Goal: Find specific page/section: Find specific page/section

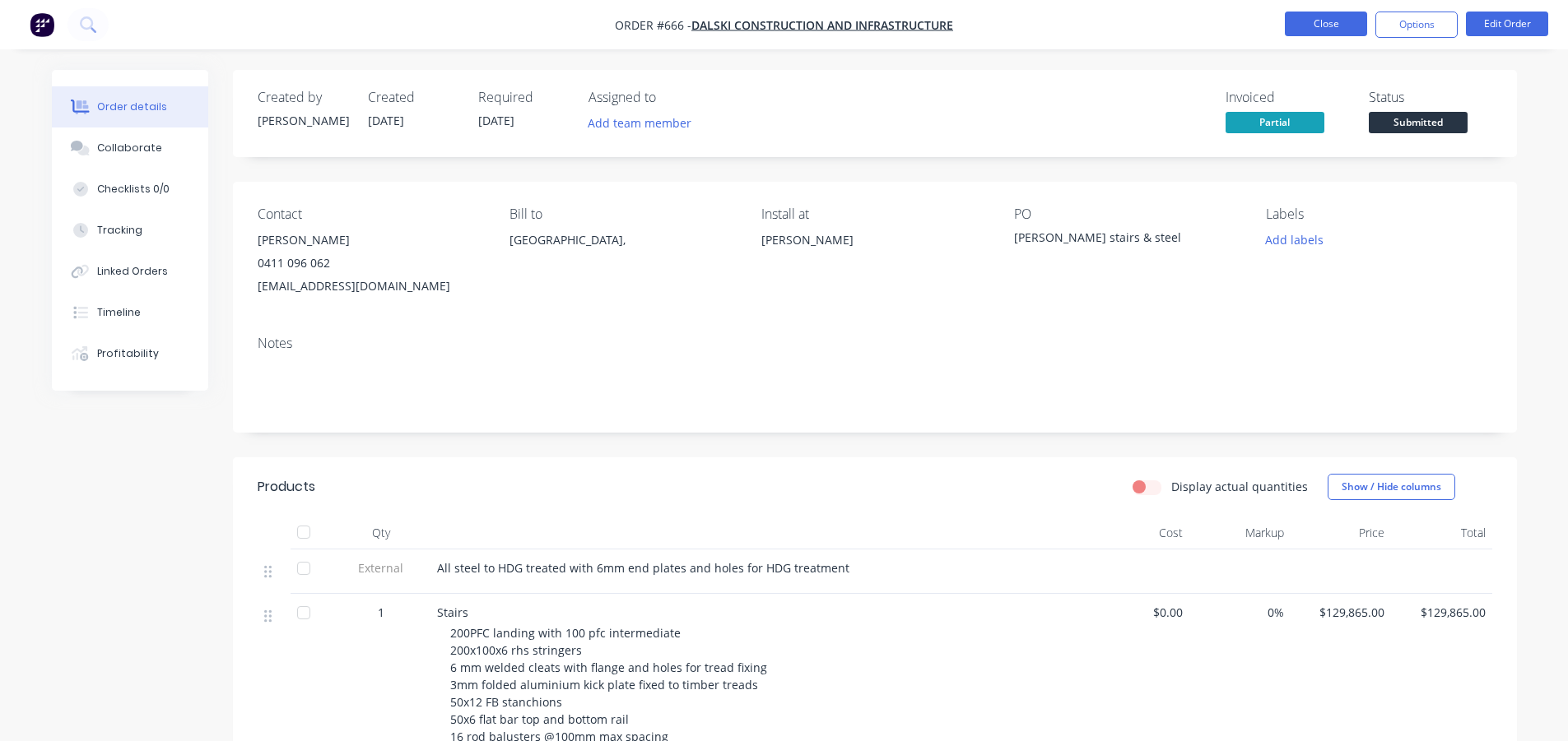
click at [1306, 13] on button "Close" at bounding box center [1325, 24] width 83 height 24
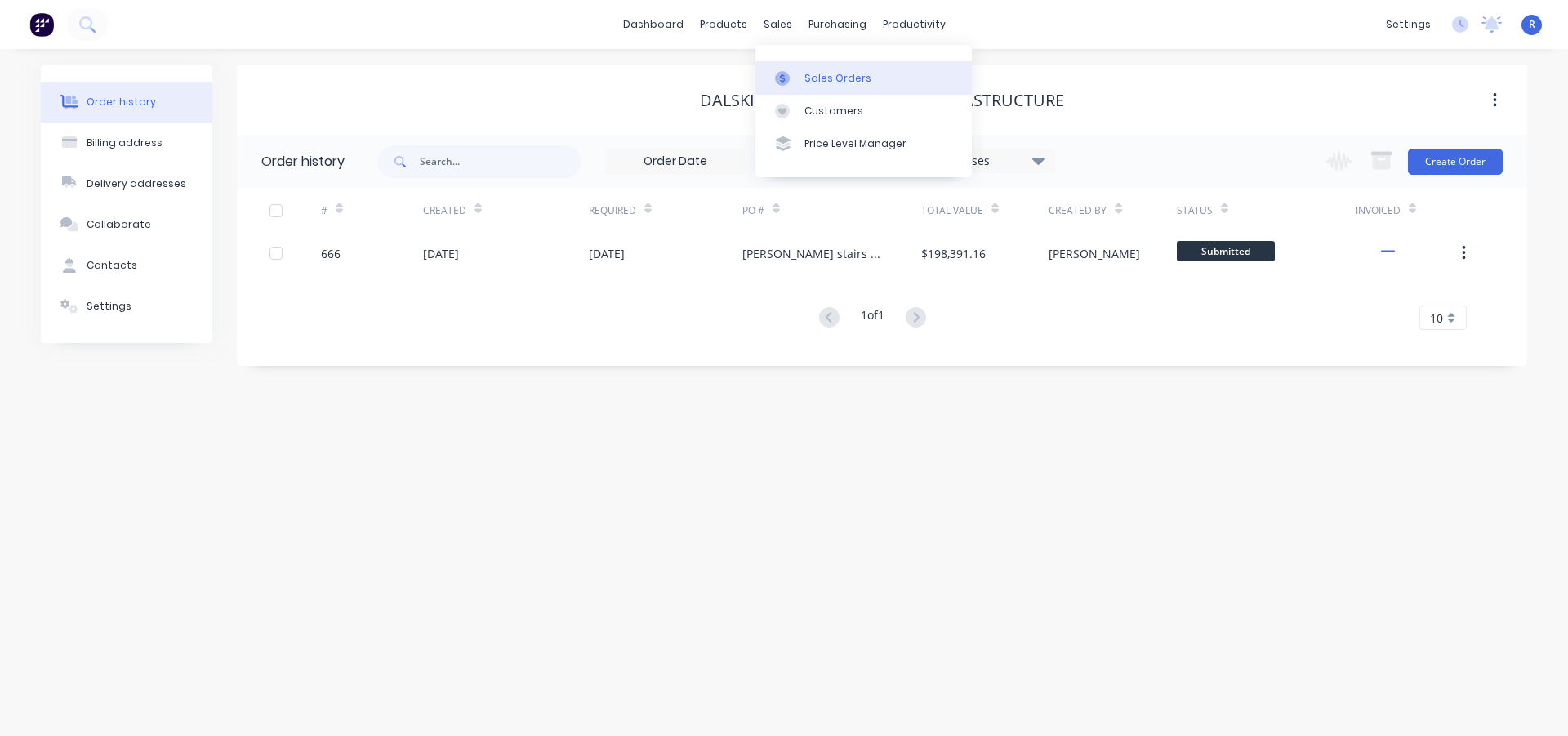
click at [801, 74] on link "Sales Orders" at bounding box center [863, 77] width 216 height 33
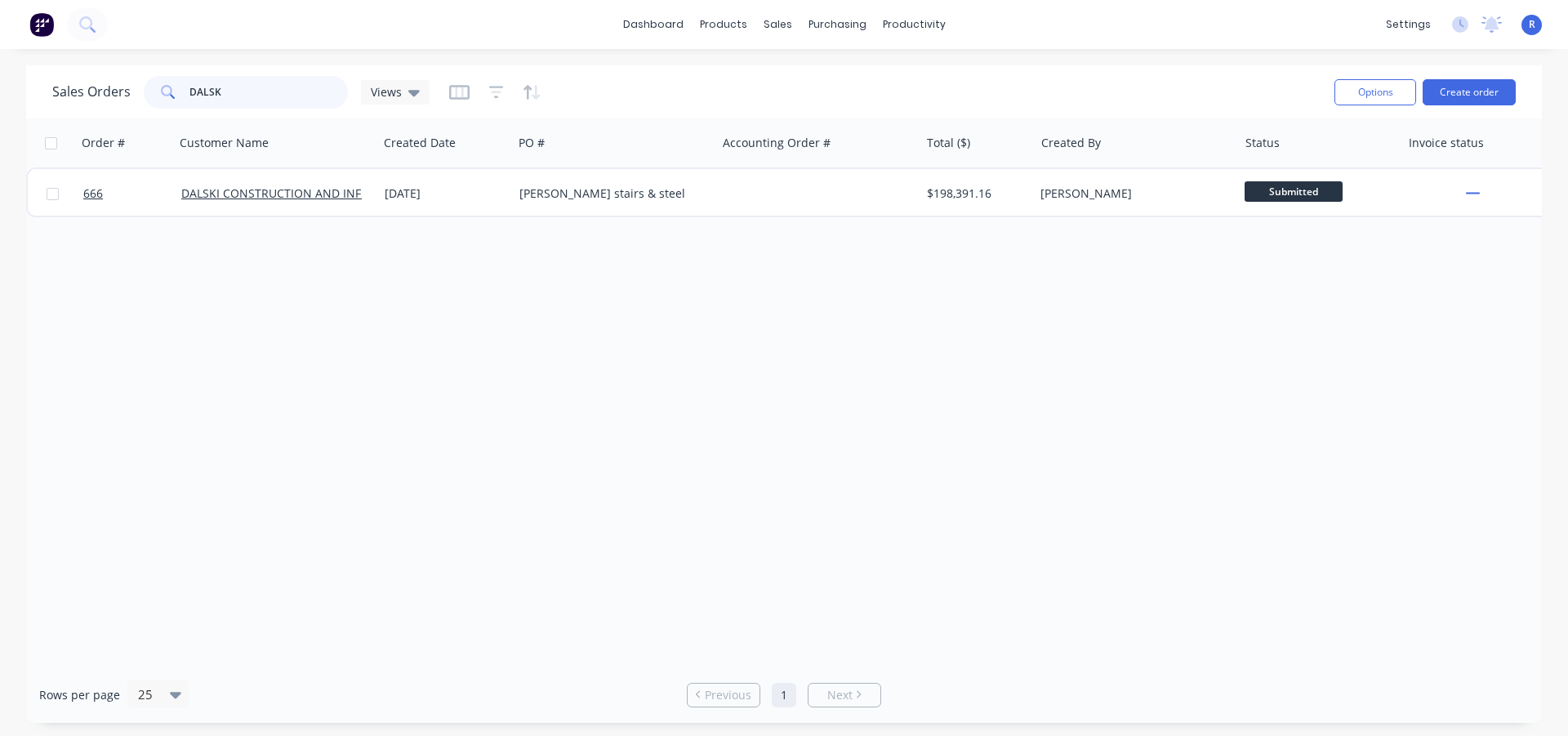
drag, startPoint x: 260, startPoint y: 84, endPoint x: 167, endPoint y: 97, distance: 93.9
click at [167, 97] on div "DALSK" at bounding box center [246, 92] width 204 height 33
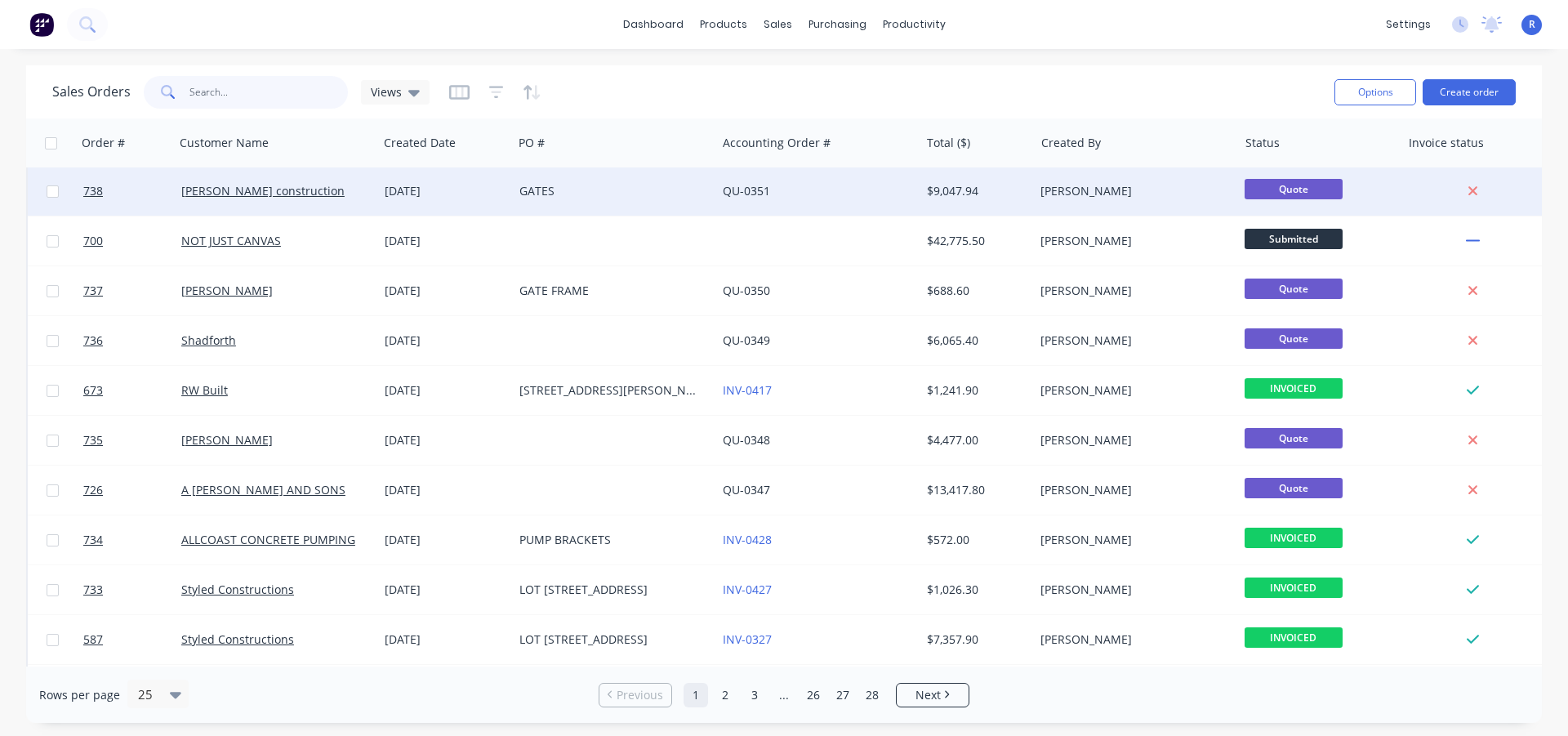
scroll to position [82, 0]
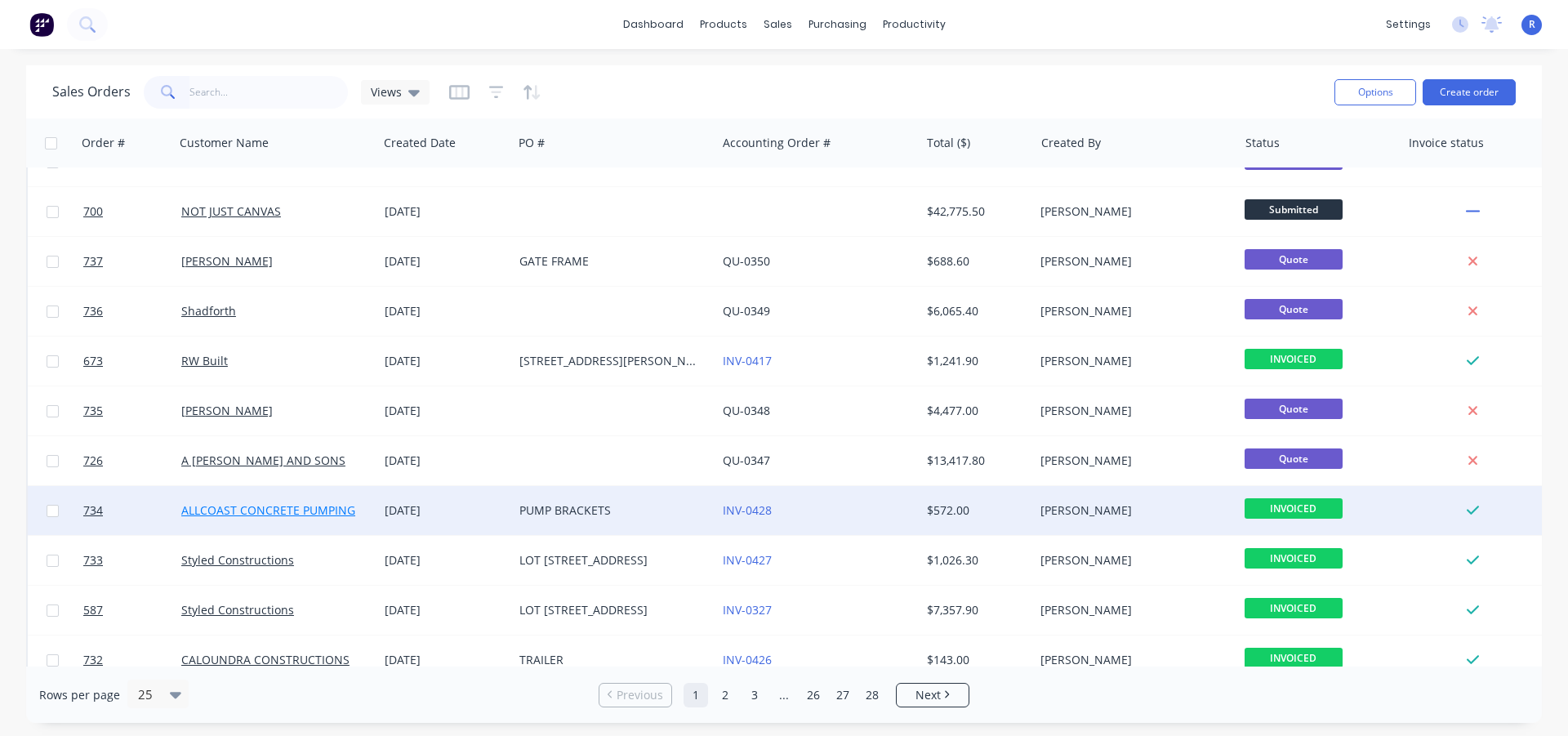
click at [262, 513] on link "ALLCOAST CONCRETE PUMPING" at bounding box center [268, 510] width 174 height 16
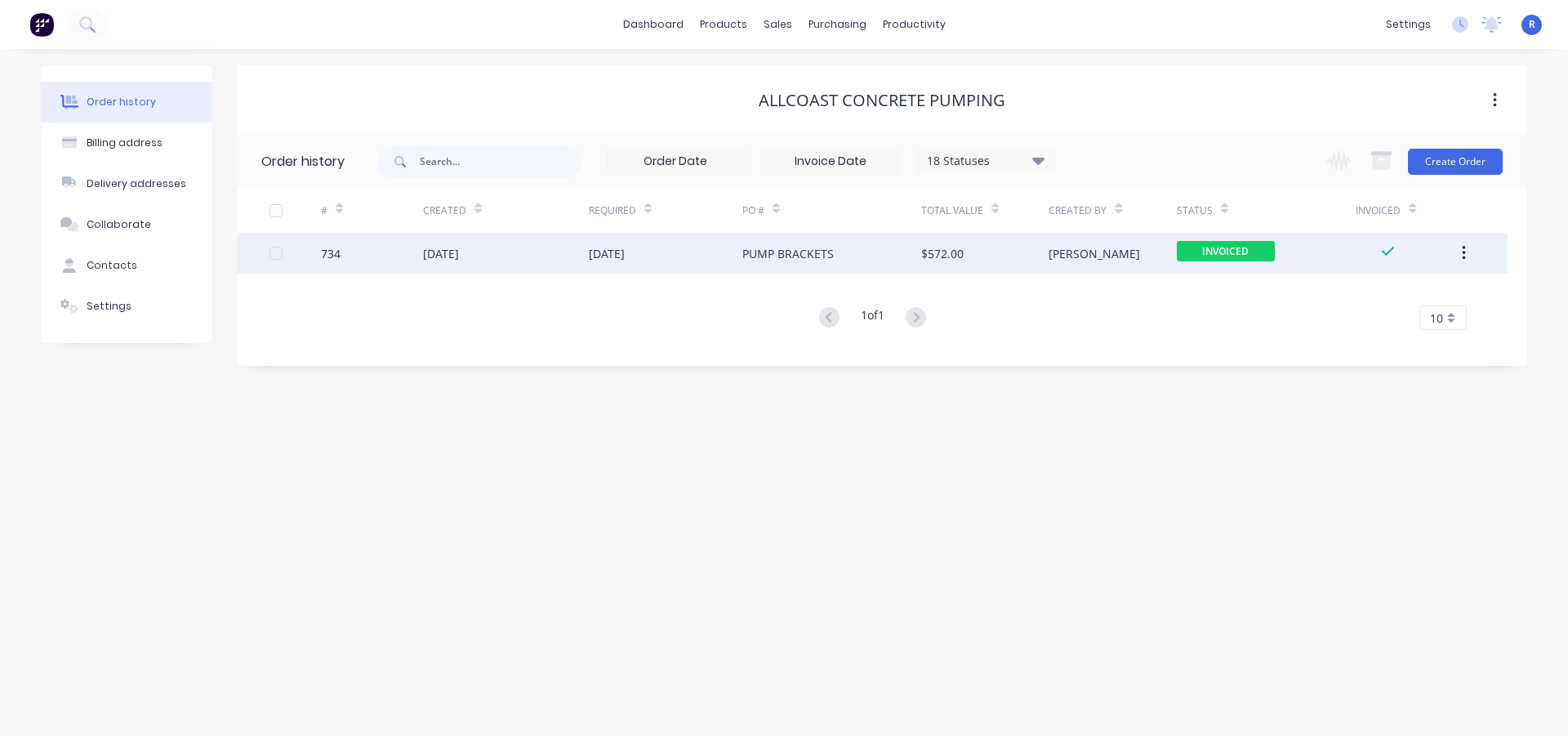
click at [536, 269] on div "[DATE]" at bounding box center [506, 253] width 165 height 41
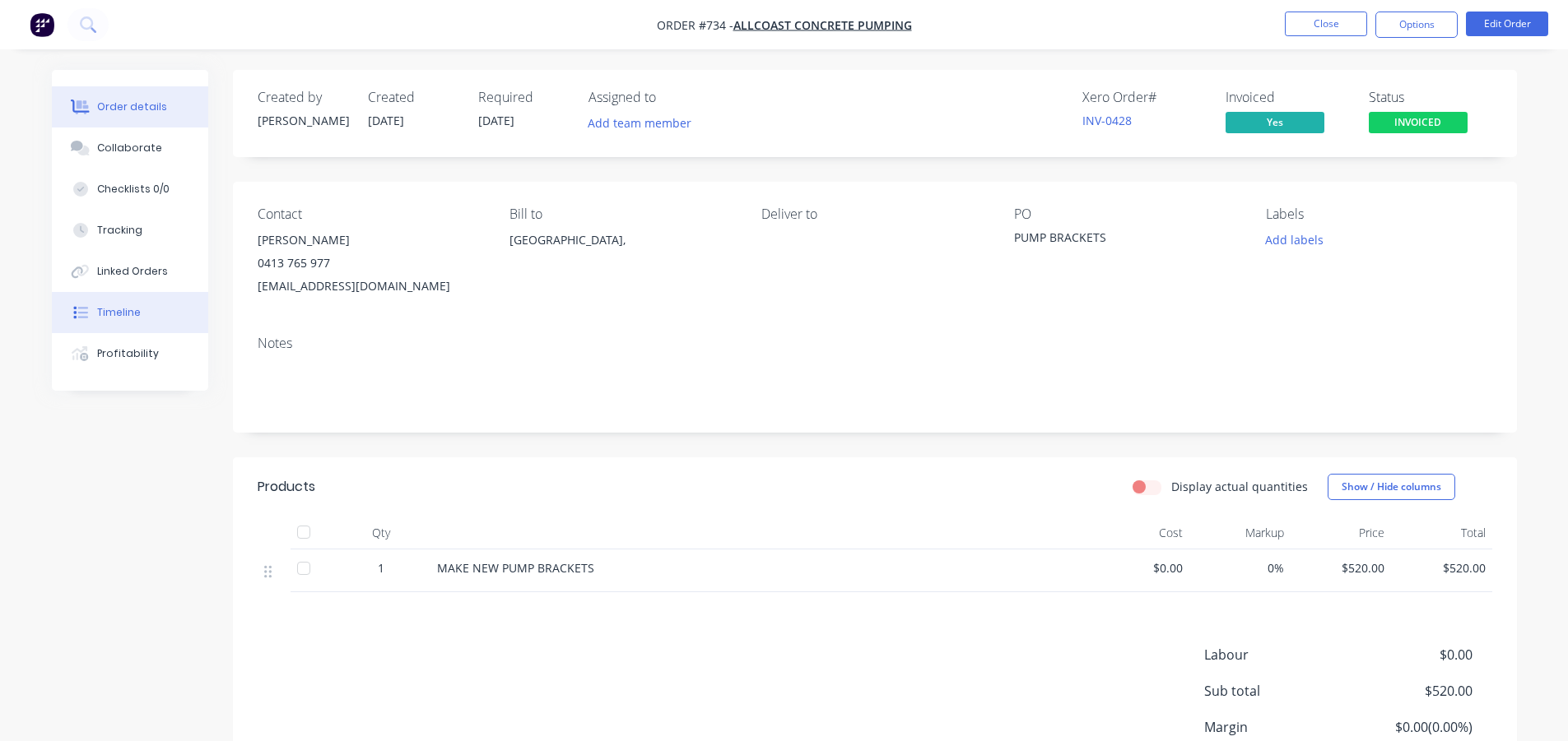
click at [109, 320] on button "Timeline" at bounding box center [131, 312] width 157 height 41
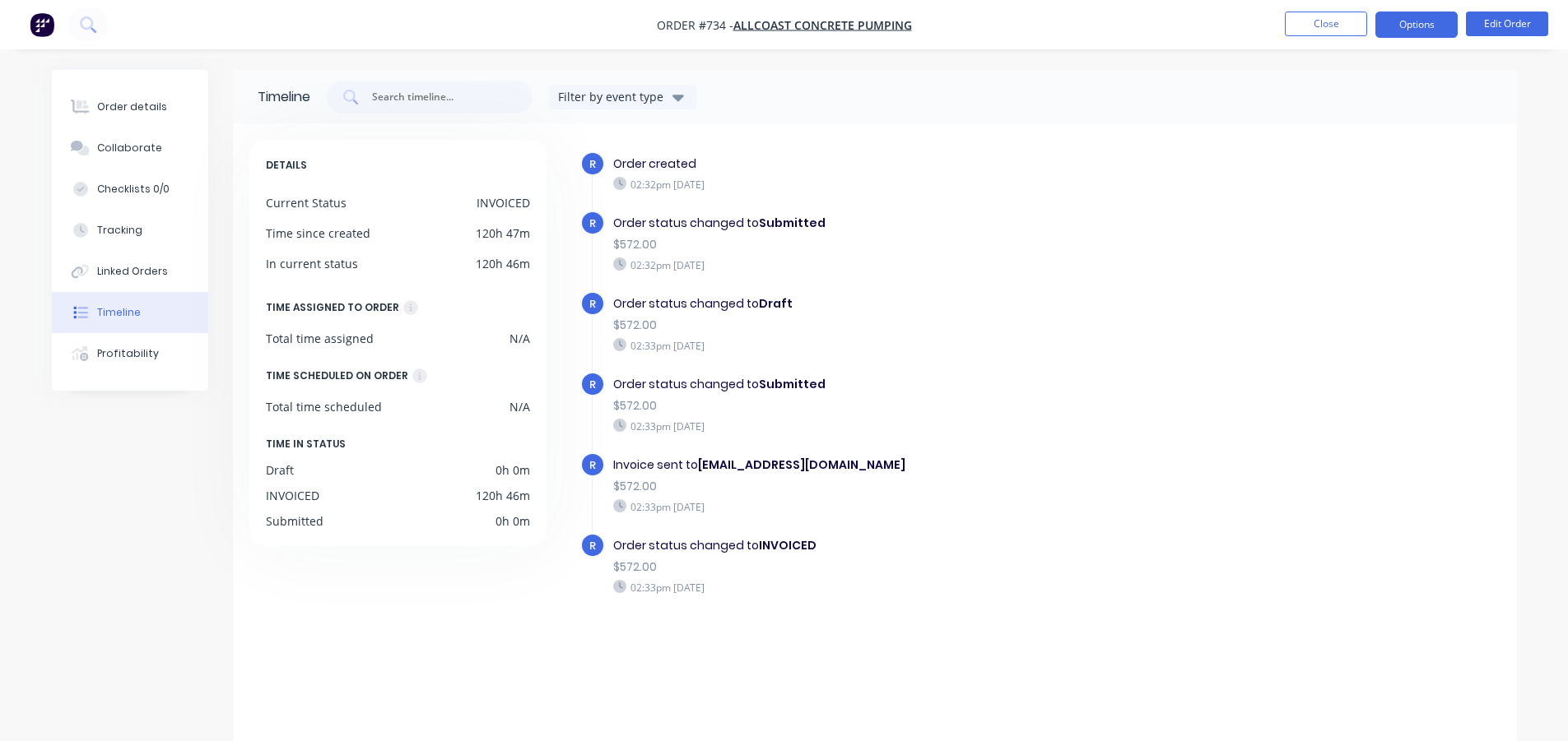
click at [1401, 22] on button "Options" at bounding box center [1416, 24] width 83 height 26
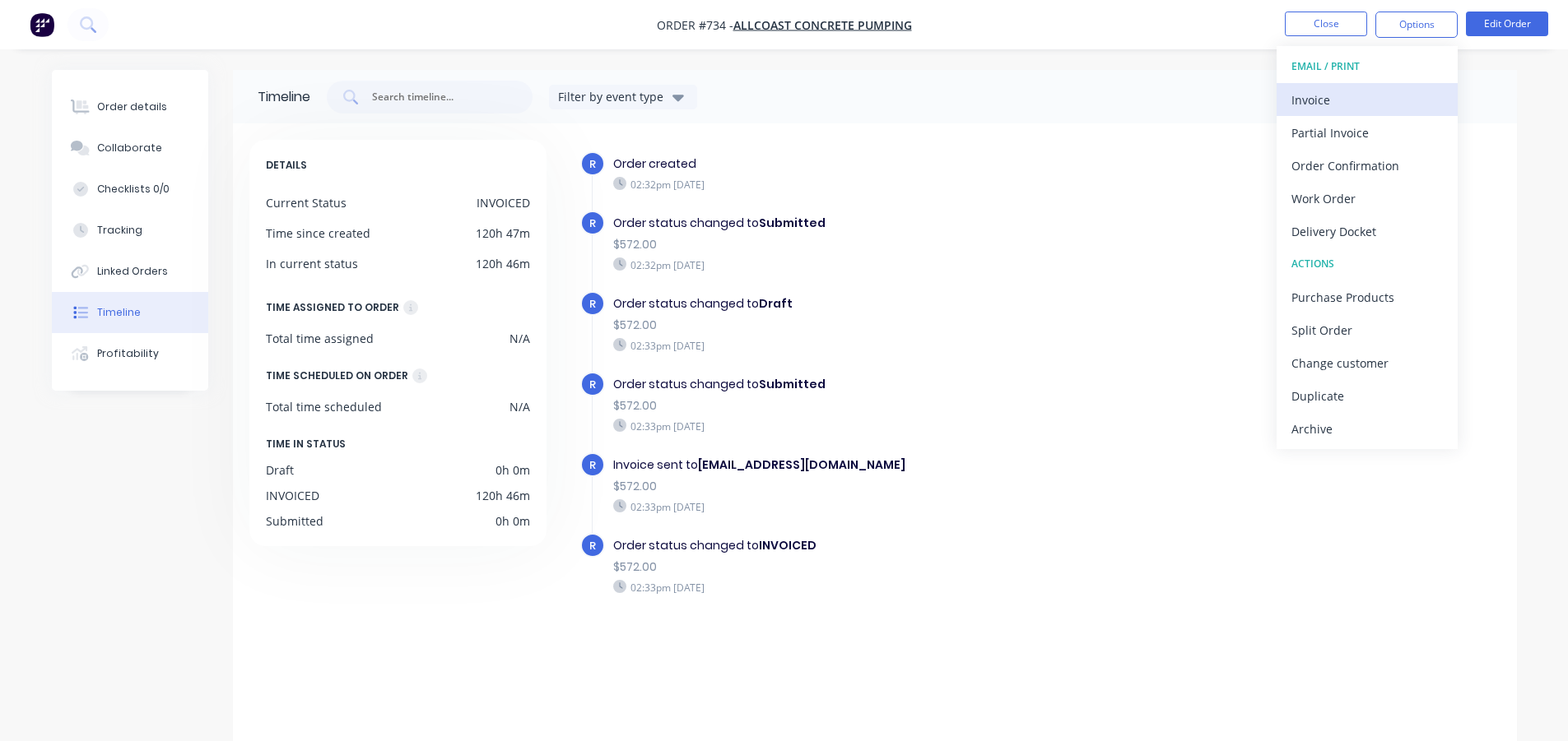
click at [1337, 98] on div "Invoice" at bounding box center [1367, 100] width 152 height 24
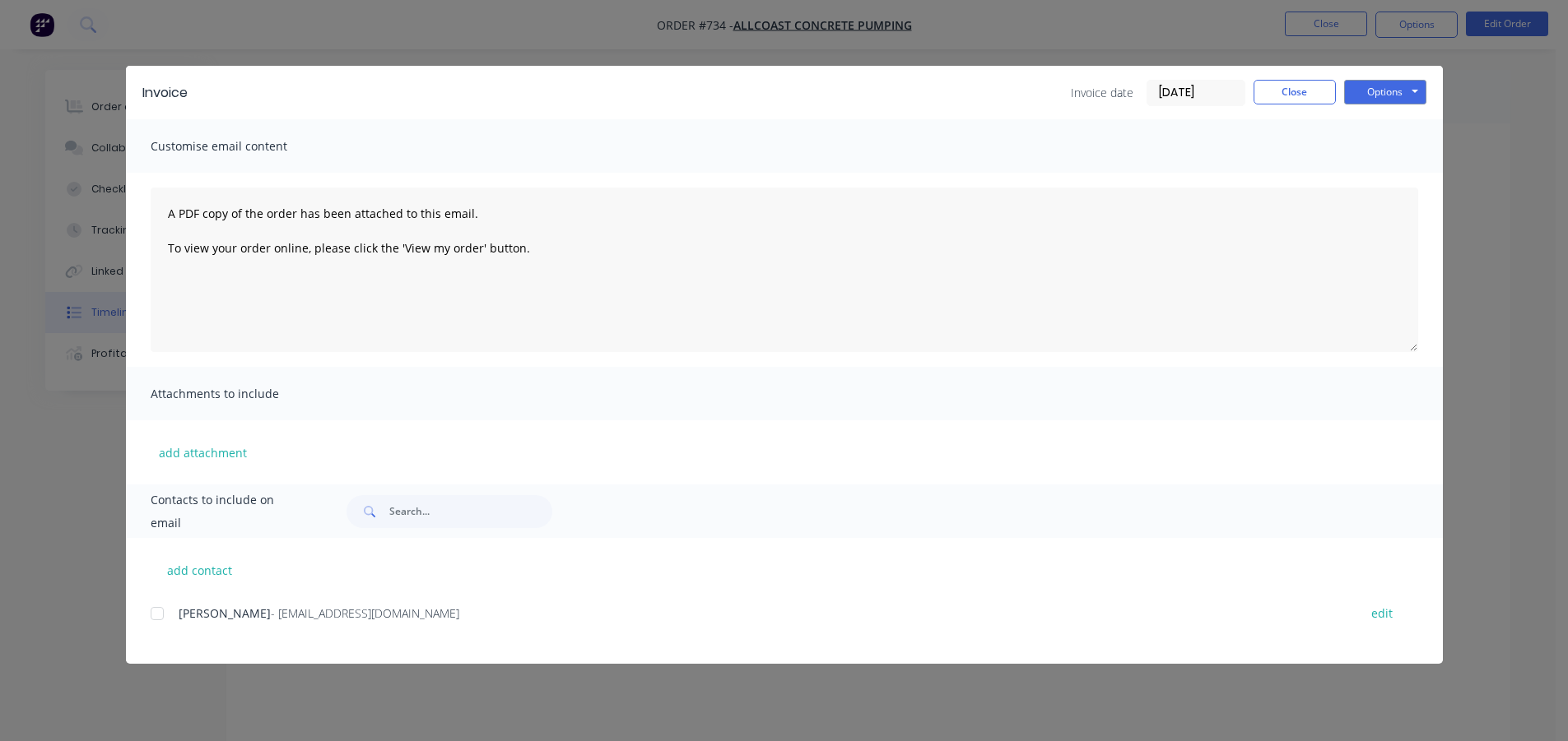
click at [155, 615] on div at bounding box center [157, 613] width 33 height 33
click at [1394, 88] on button "Options" at bounding box center [1385, 92] width 83 height 24
click at [1387, 169] on button "Email" at bounding box center [1396, 176] width 105 height 27
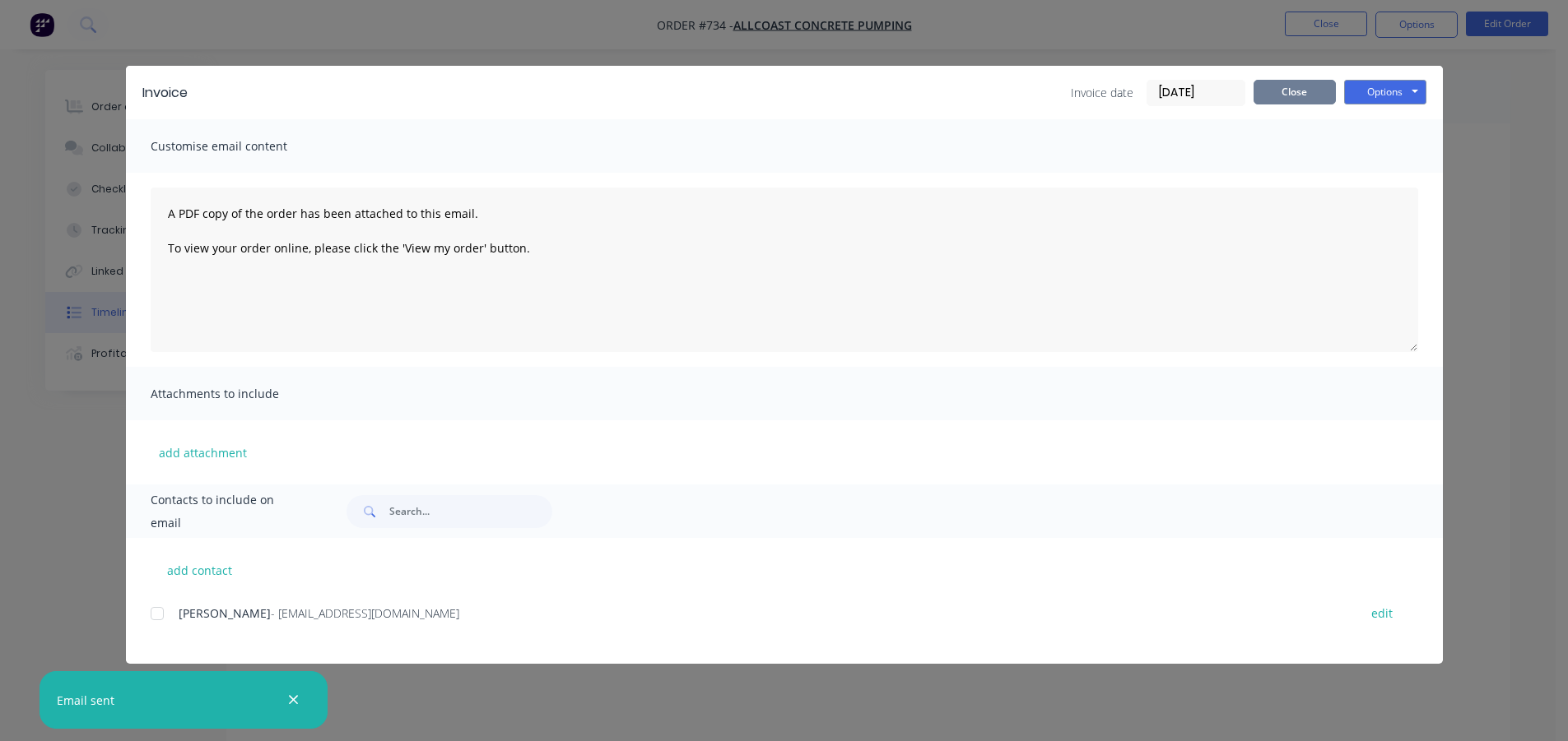
click at [1269, 93] on button "Close" at bounding box center [1294, 92] width 83 height 24
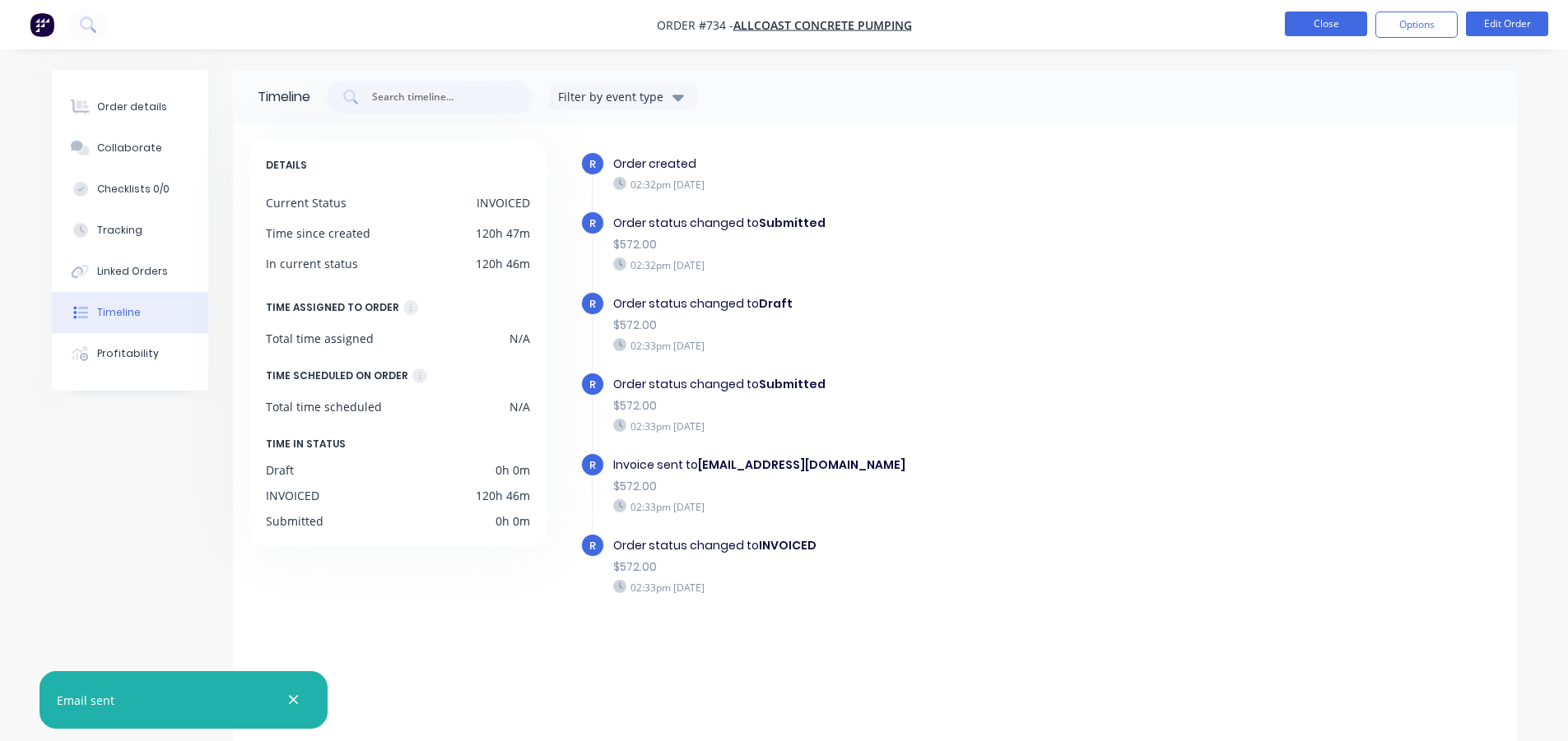
click at [1332, 21] on button "Close" at bounding box center [1325, 24] width 83 height 24
